Goal: Check status: Check status

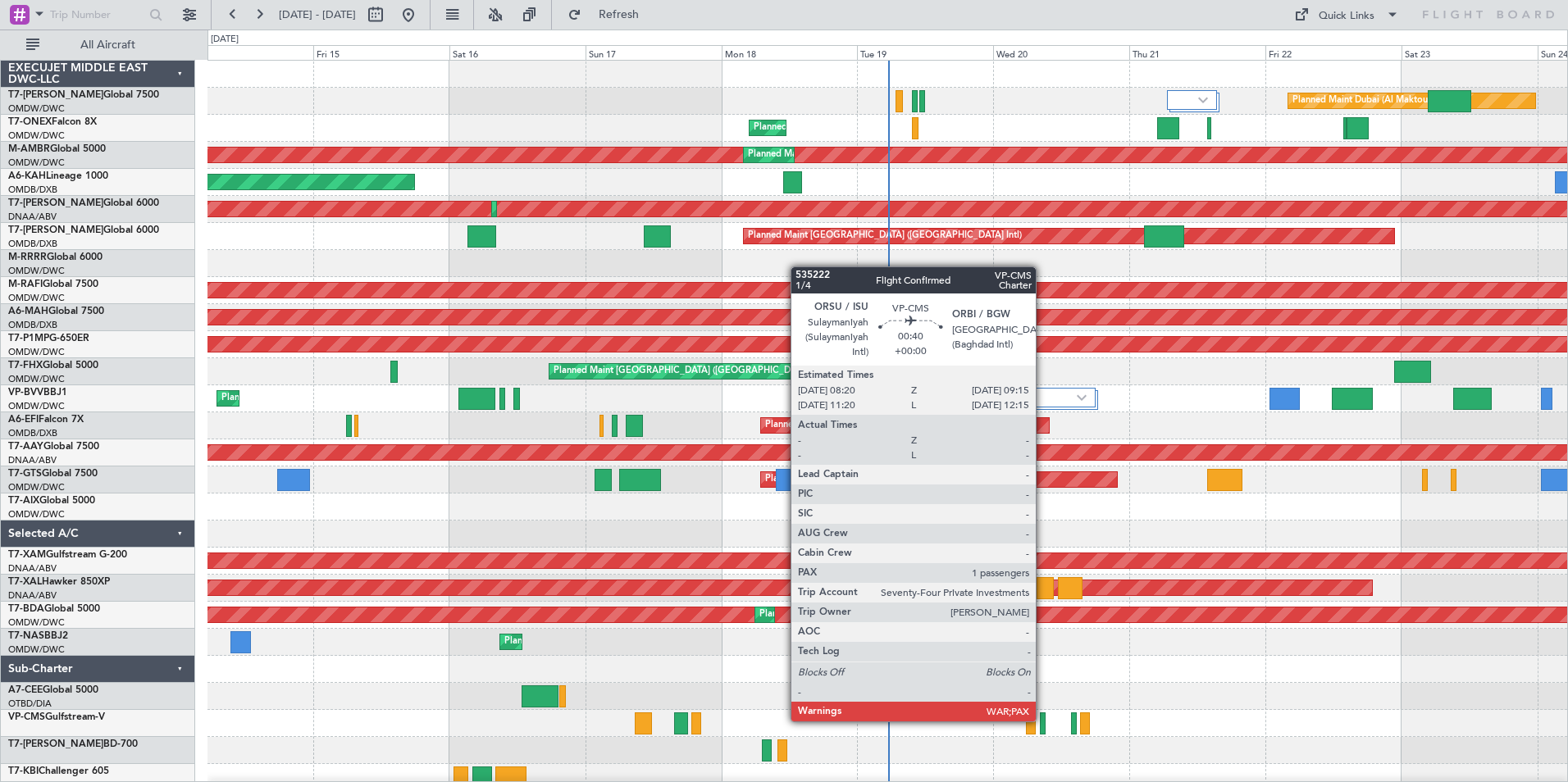
click at [1043, 720] on div at bounding box center [1043, 723] width 6 height 22
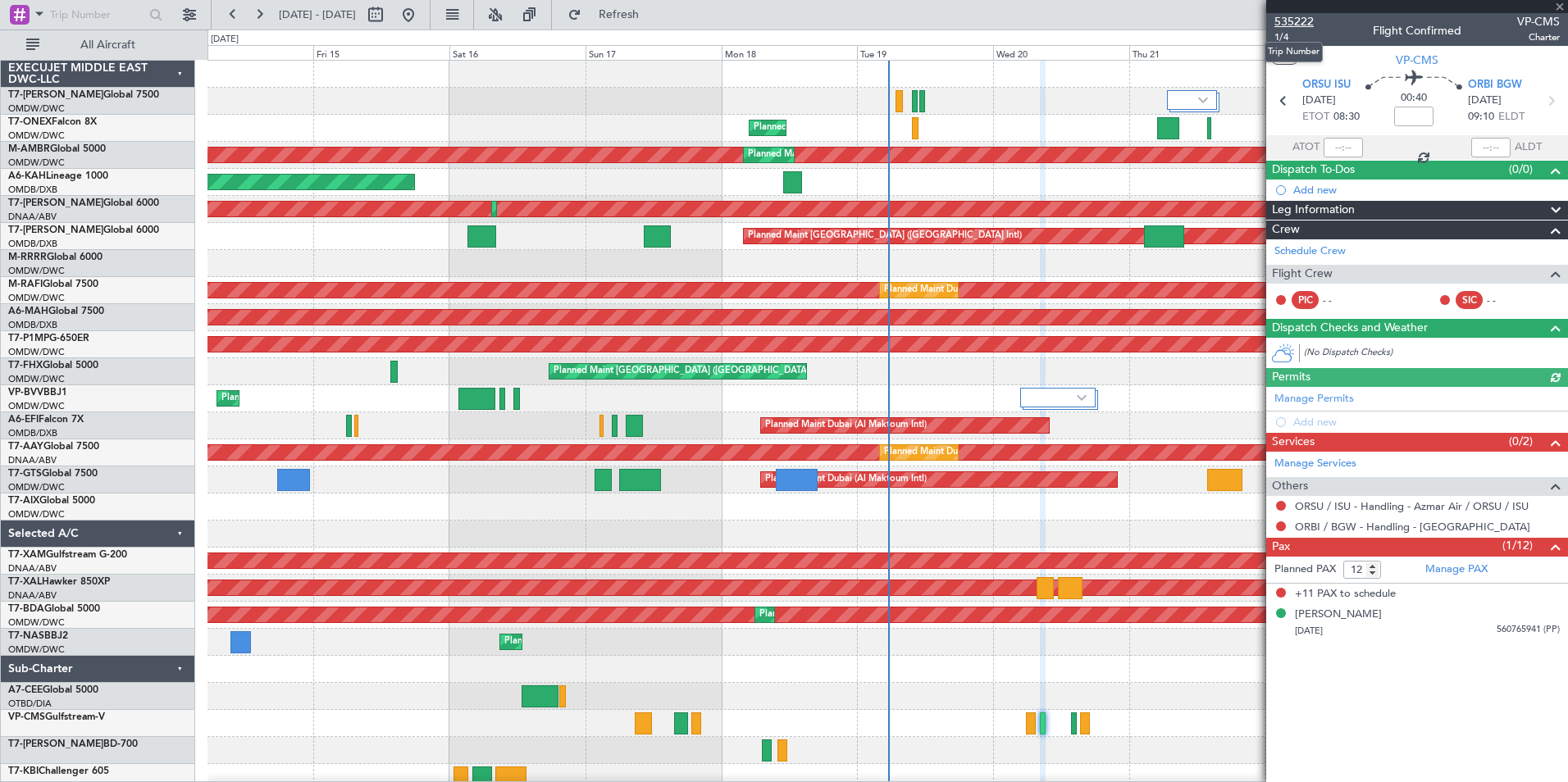
click at [1282, 24] on span "535222" at bounding box center [1294, 21] width 40 height 17
click at [1558, 6] on span at bounding box center [1559, 7] width 16 height 15
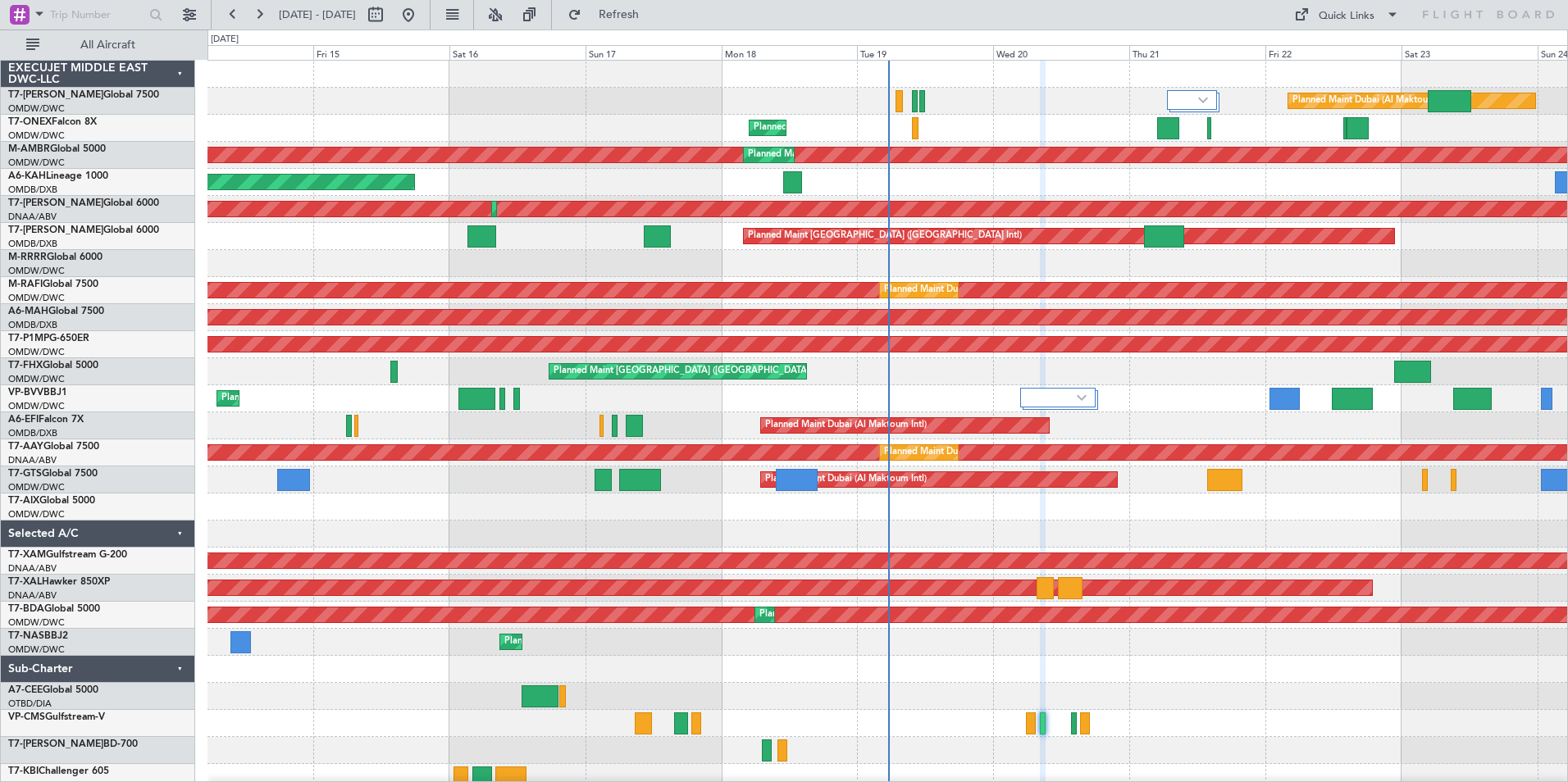
type input "0"
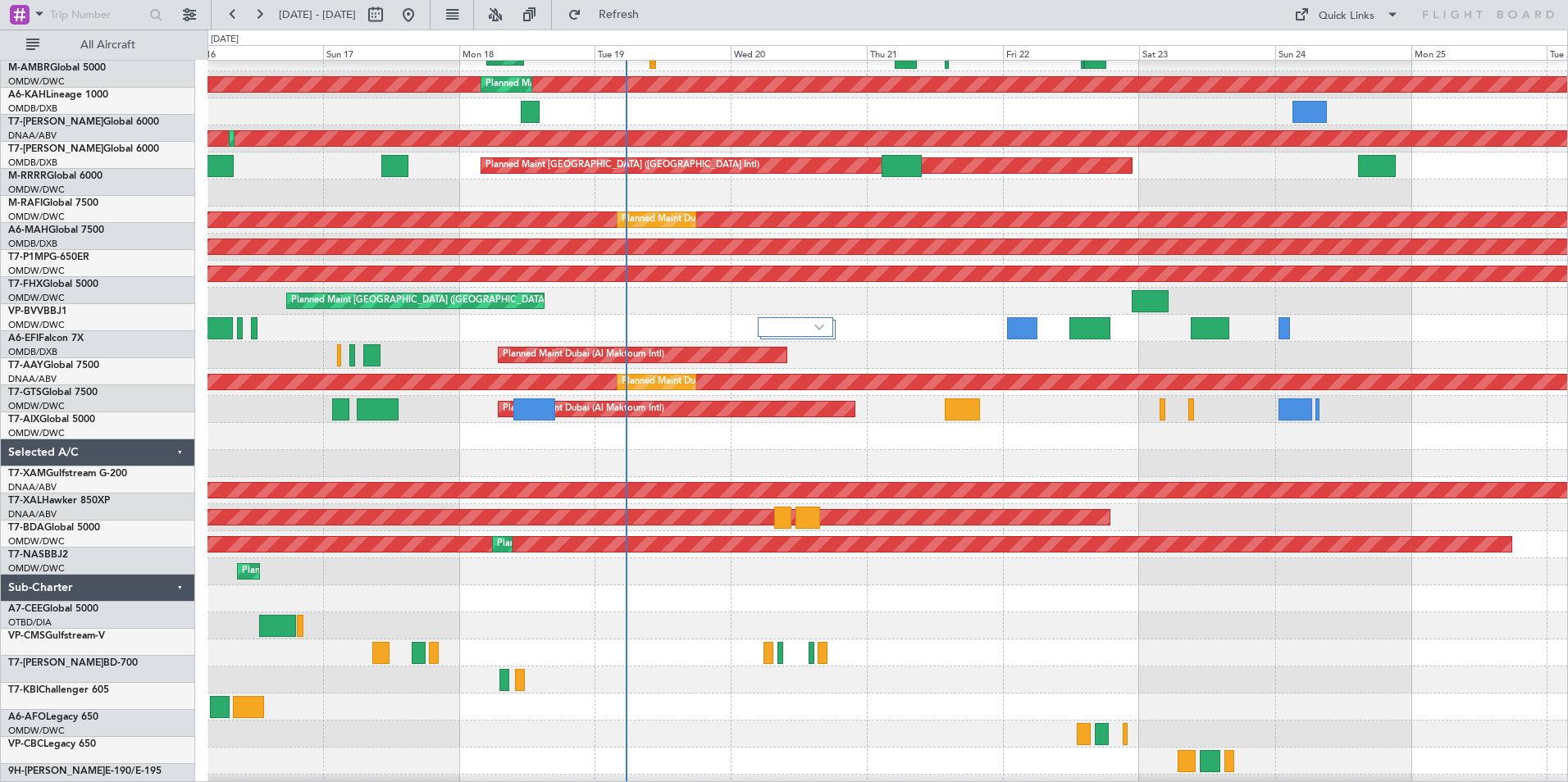
scroll to position [90, 0]
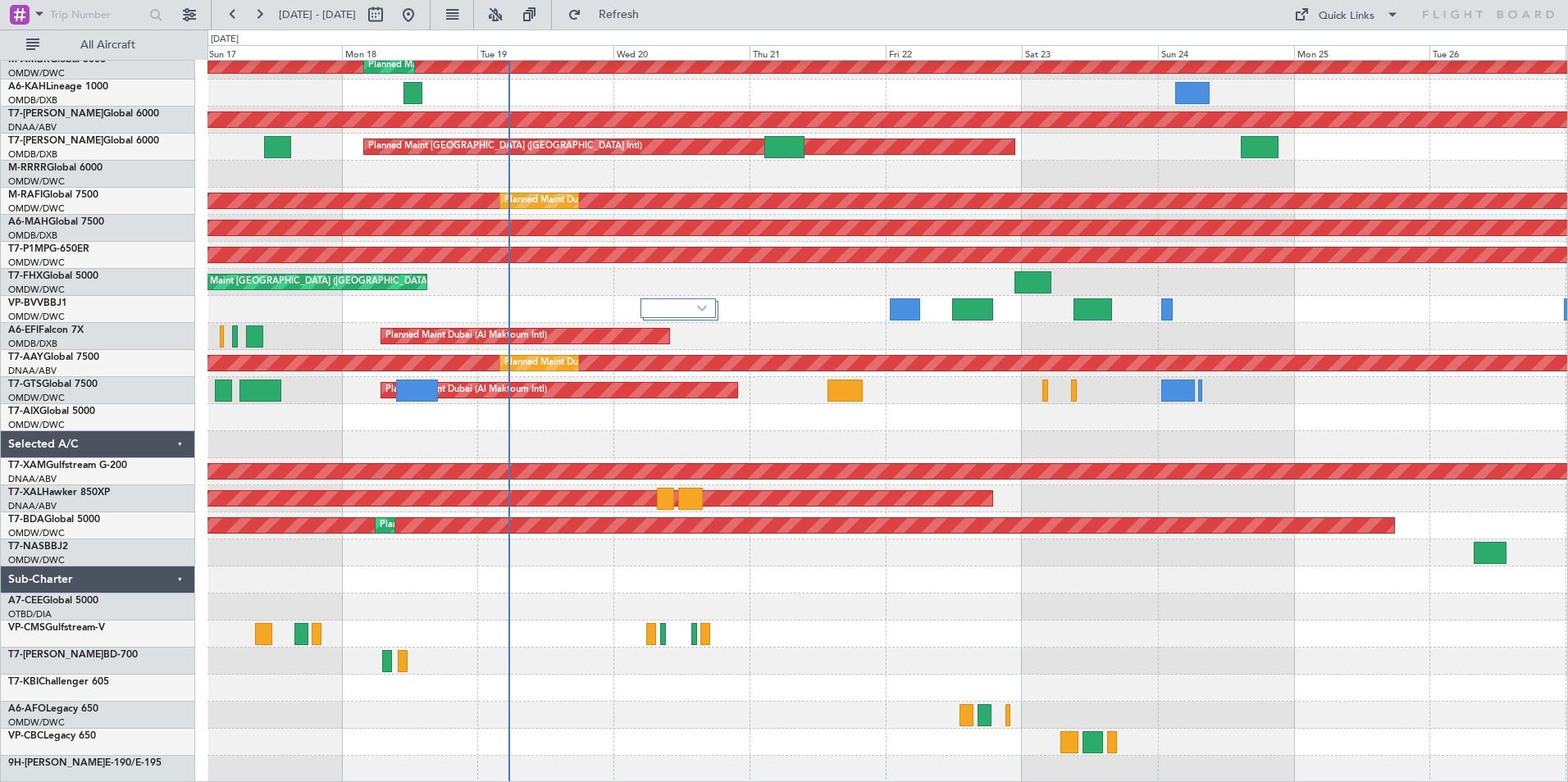
click at [1038, 552] on div "Planned Maint Geneva (Cointrin) Planned Maint [GEOGRAPHIC_DATA] (Al Maktoum Int…" at bounding box center [887, 377] width 1360 height 812
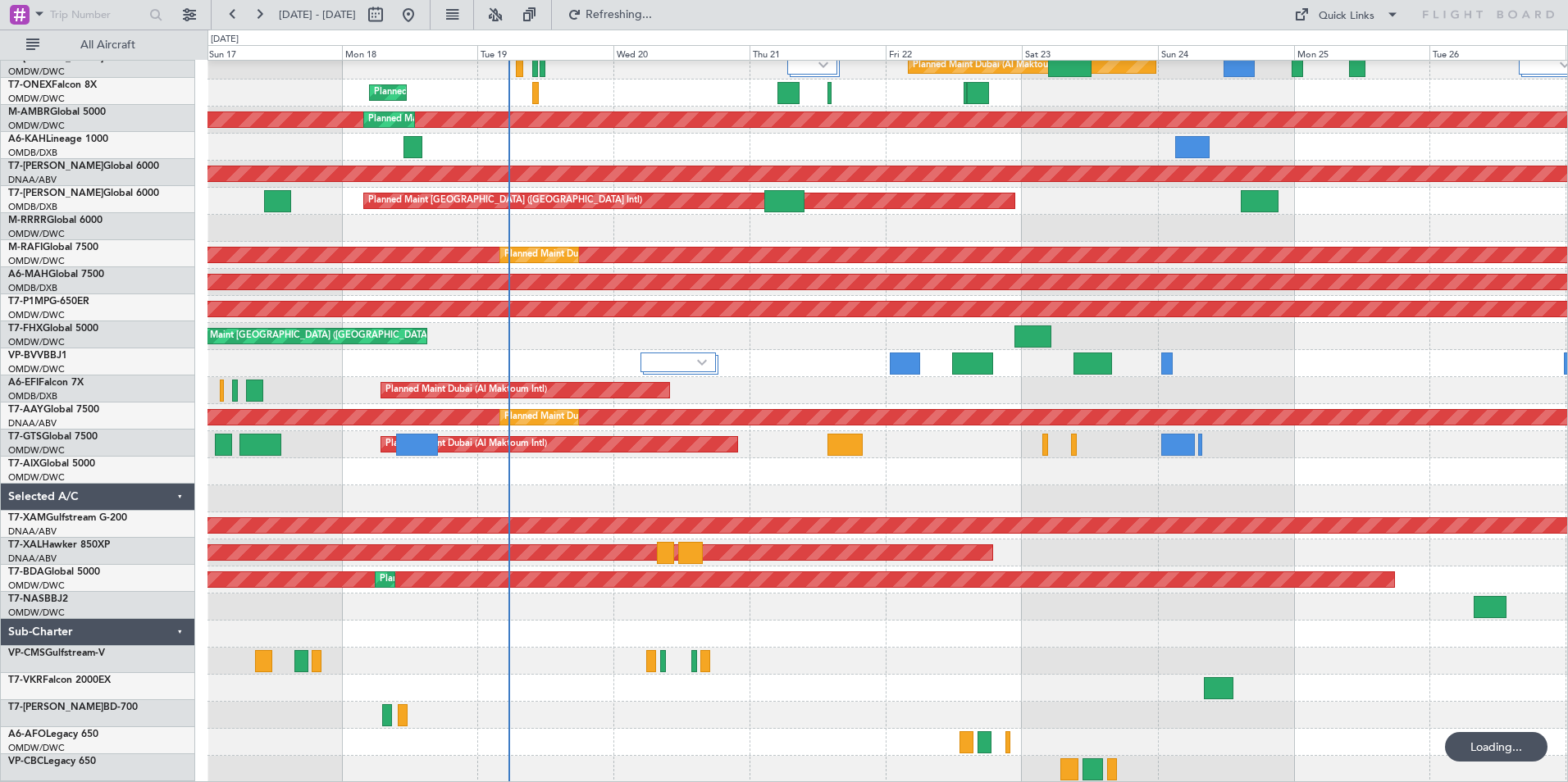
scroll to position [35, 0]
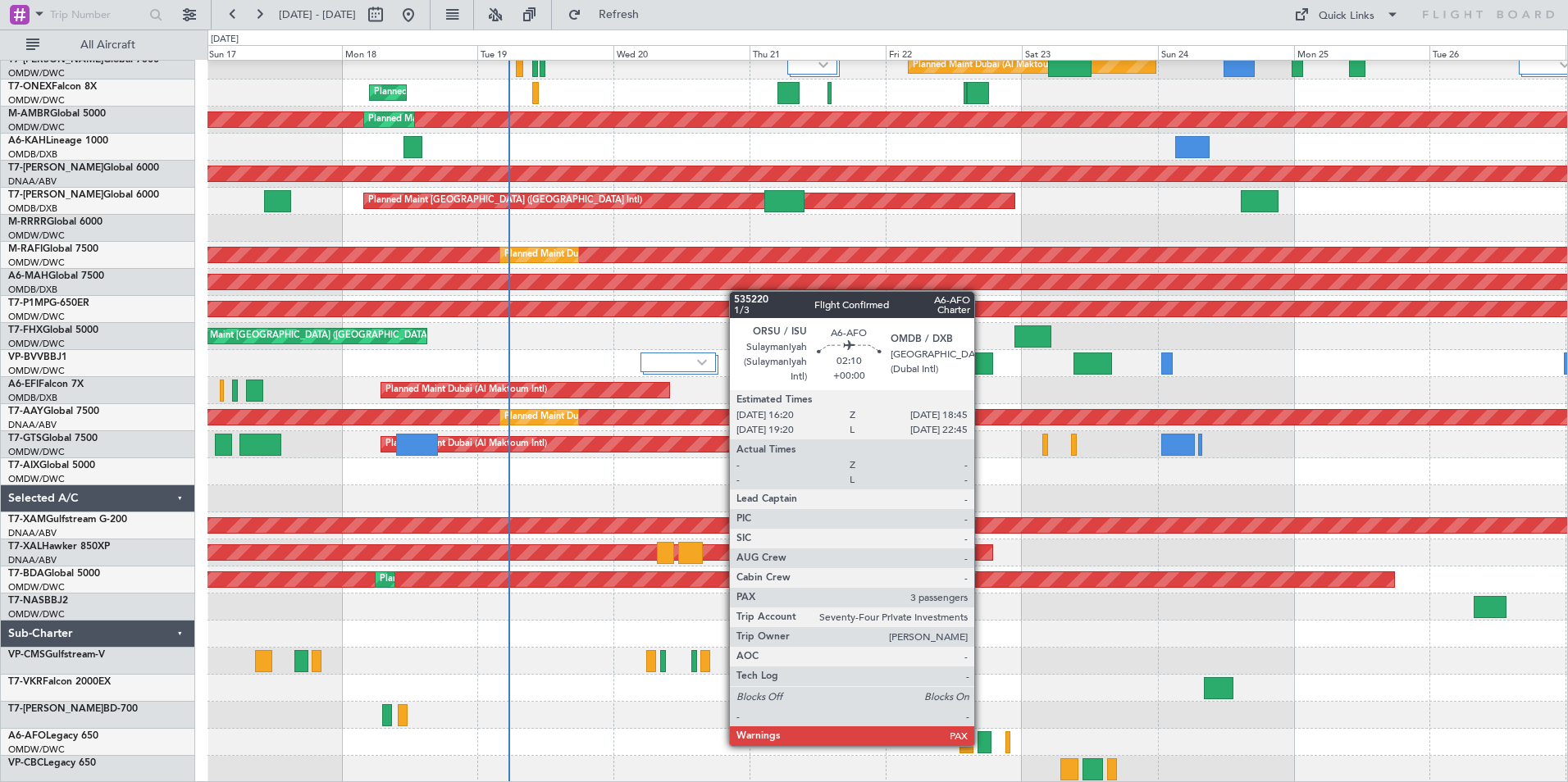
click at [981, 744] on div at bounding box center [984, 742] width 14 height 22
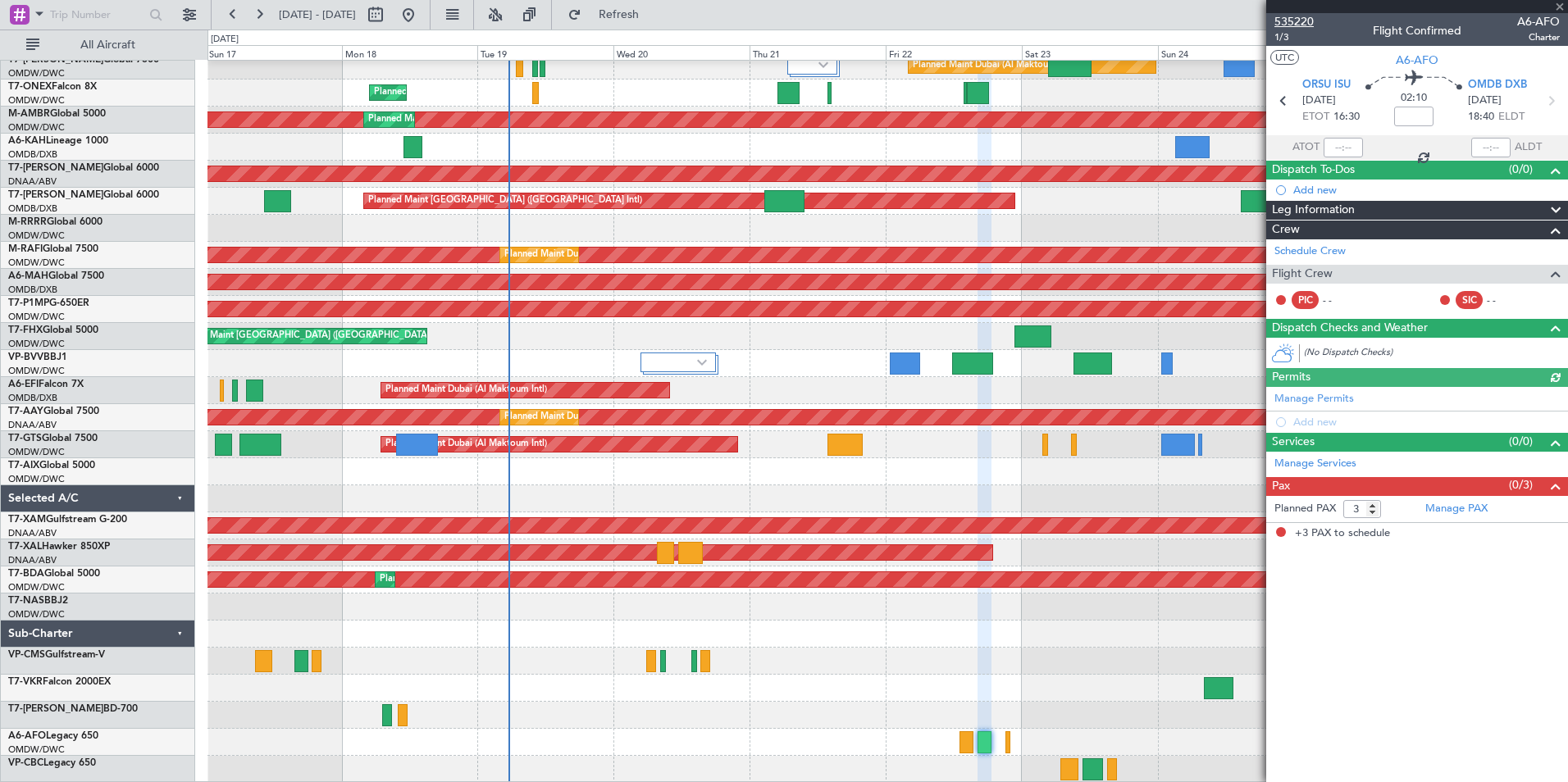
click at [1300, 18] on span "535220" at bounding box center [1294, 21] width 40 height 17
click at [1559, 5] on span at bounding box center [1559, 7] width 16 height 15
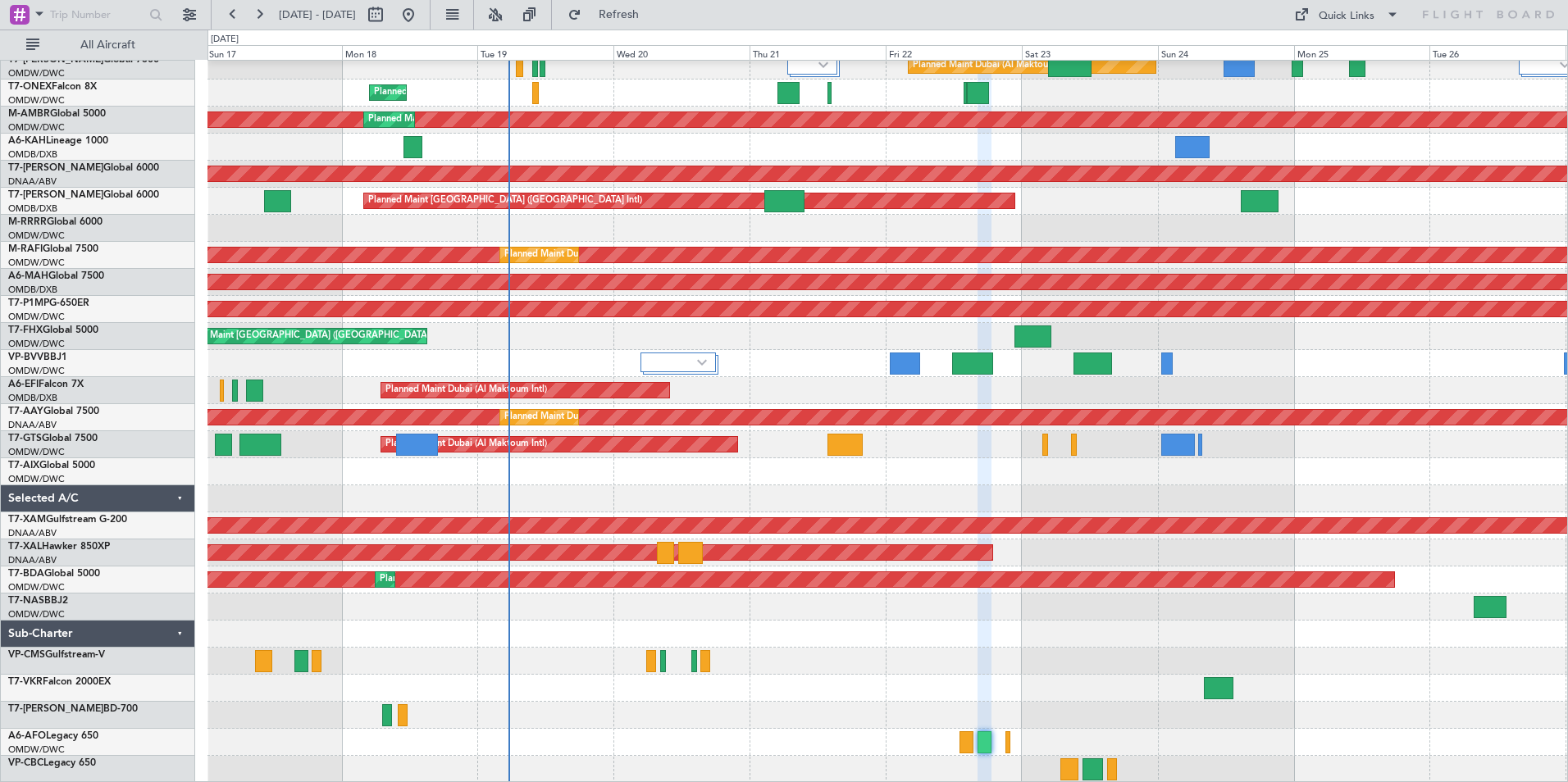
type input "0"
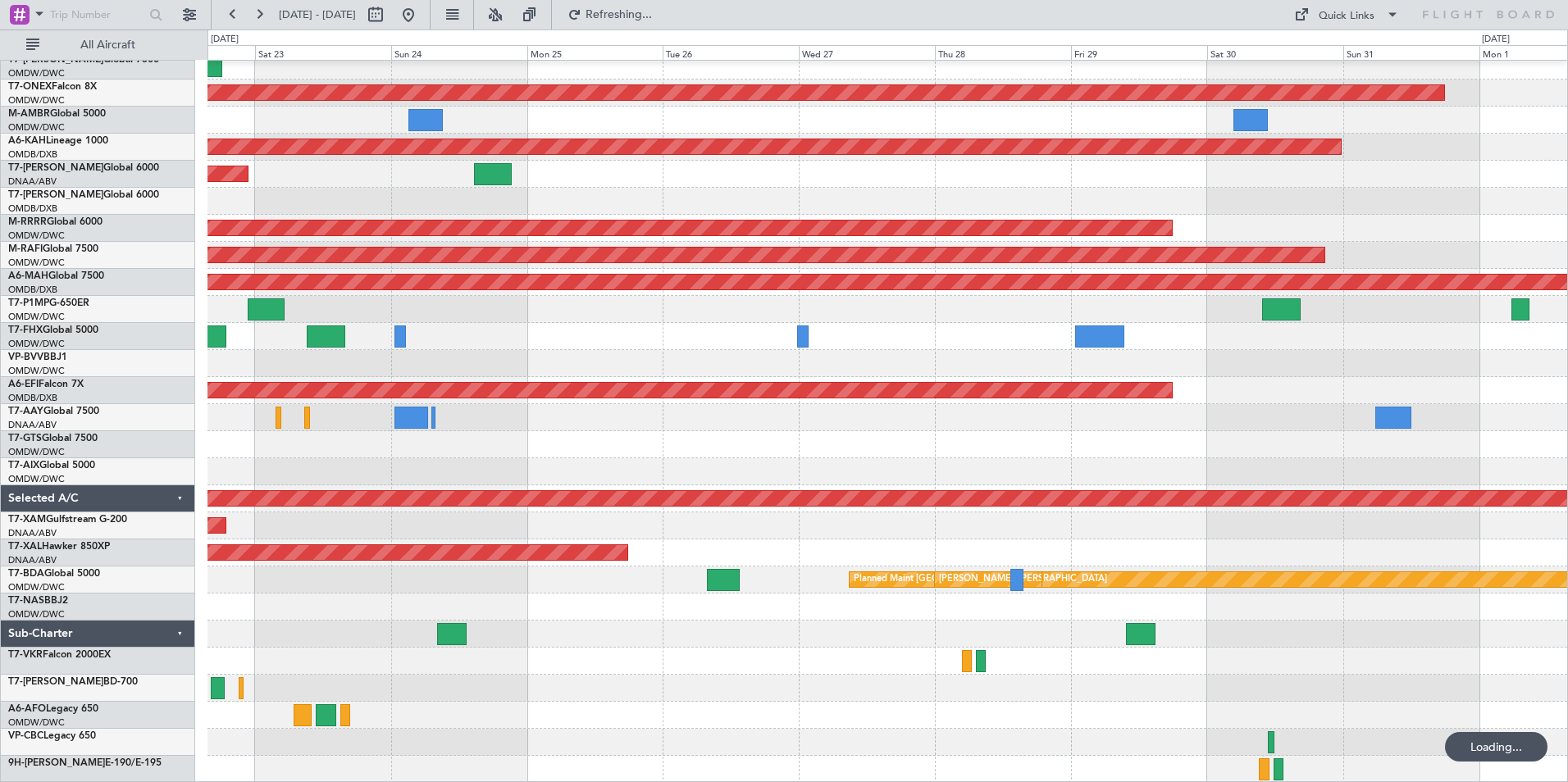
scroll to position [63, 0]
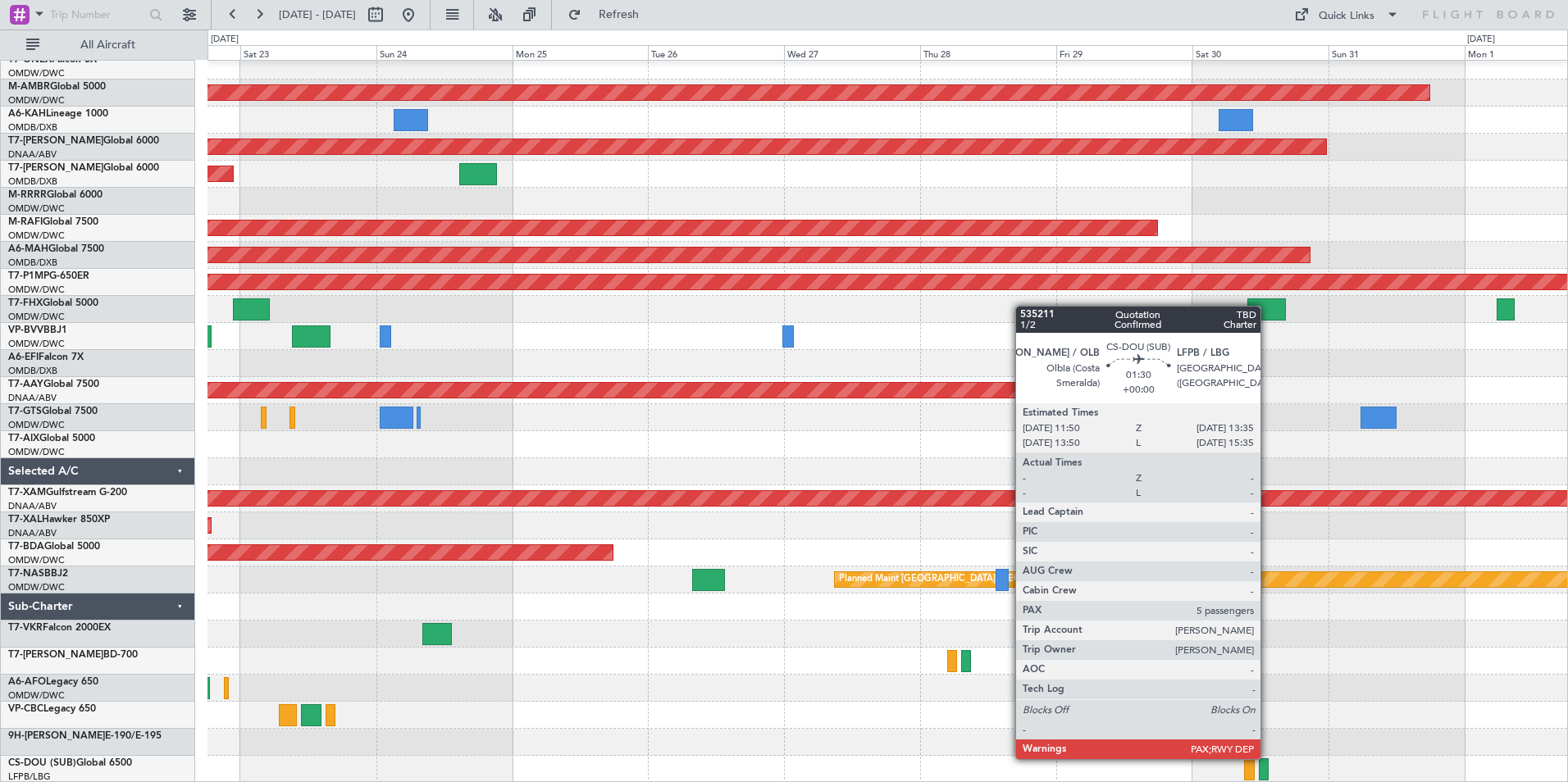
click at [1267, 772] on div at bounding box center [1263, 769] width 11 height 22
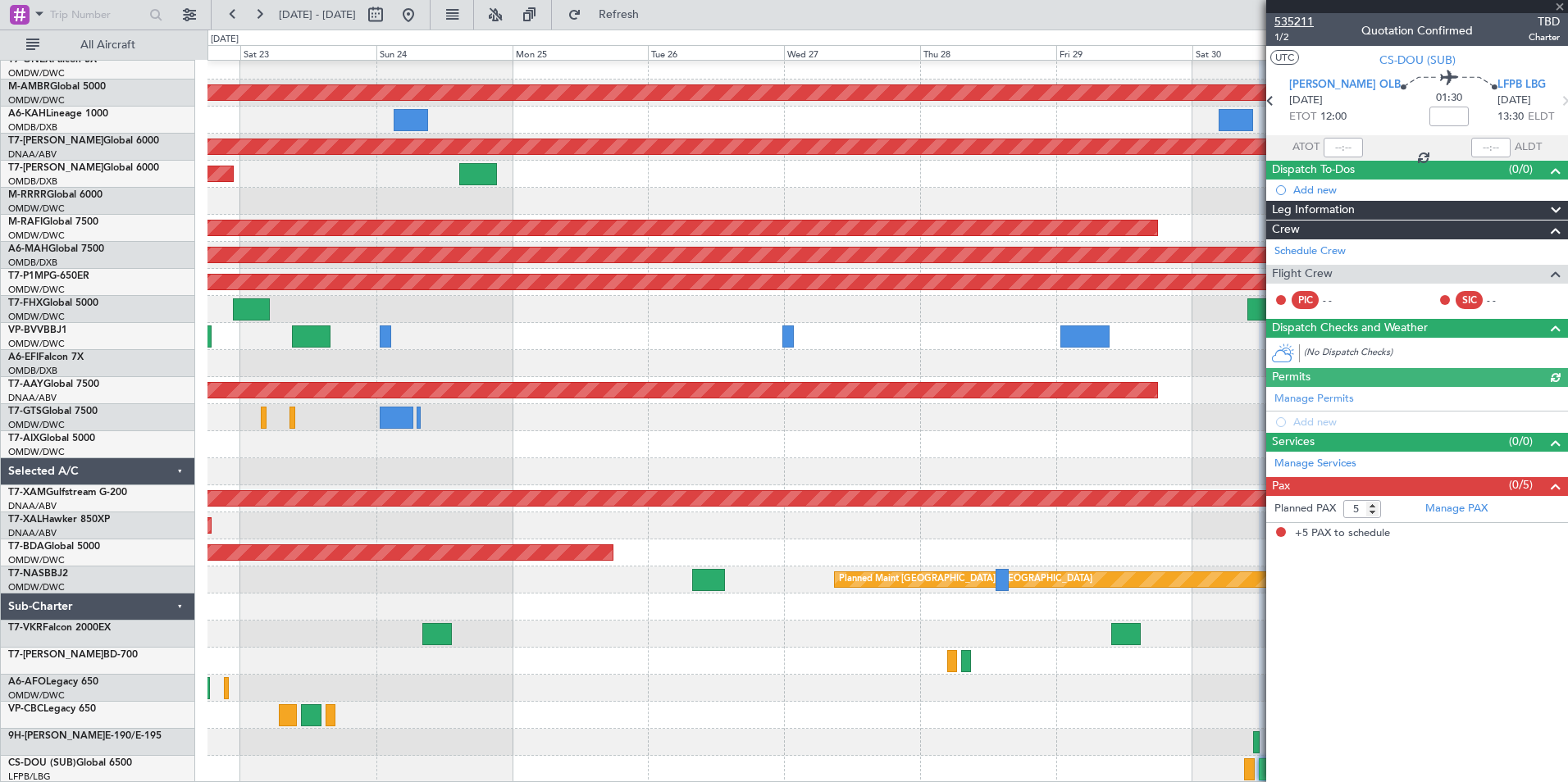
click at [1290, 19] on span "535211" at bounding box center [1294, 21] width 40 height 17
click at [1560, 7] on span at bounding box center [1559, 7] width 16 height 15
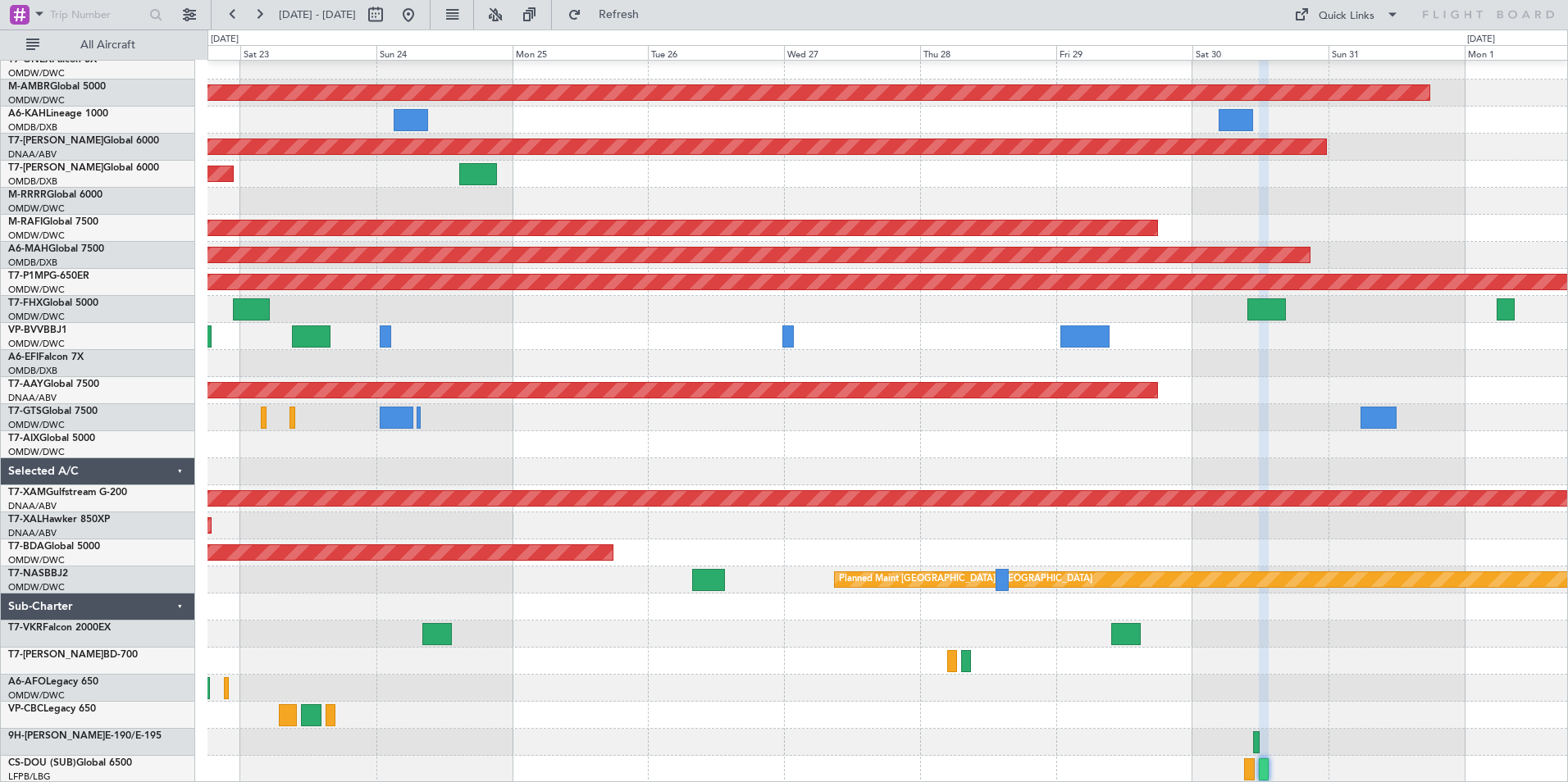
type input "0"
